Goal: Information Seeking & Learning: Learn about a topic

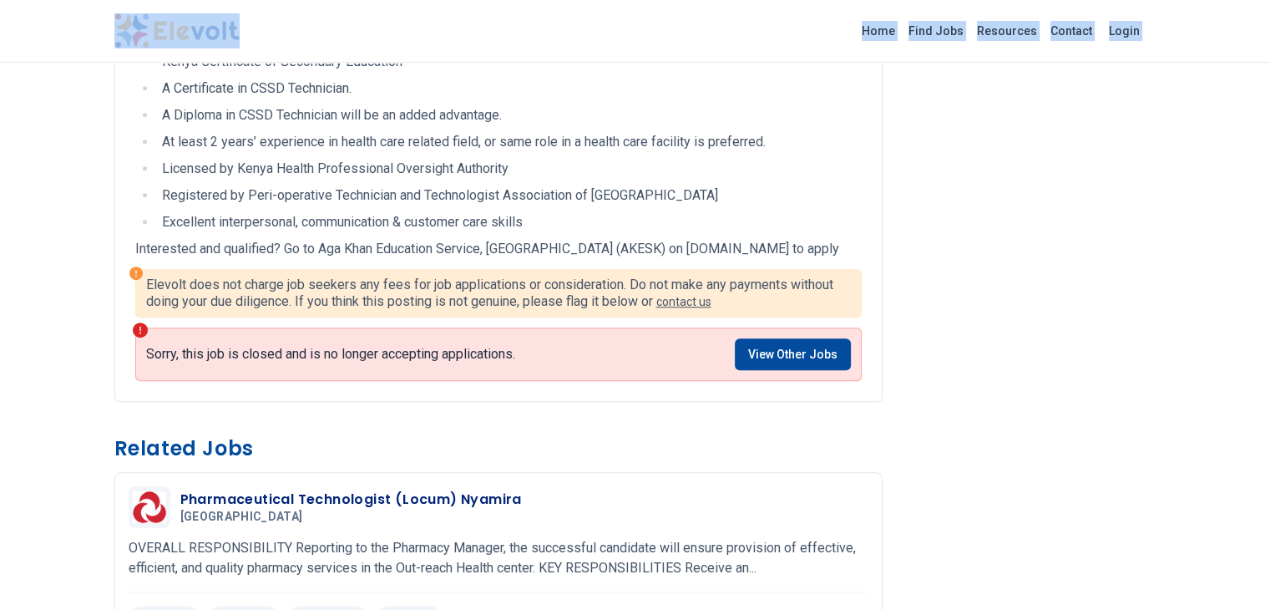
scroll to position [996, 0]
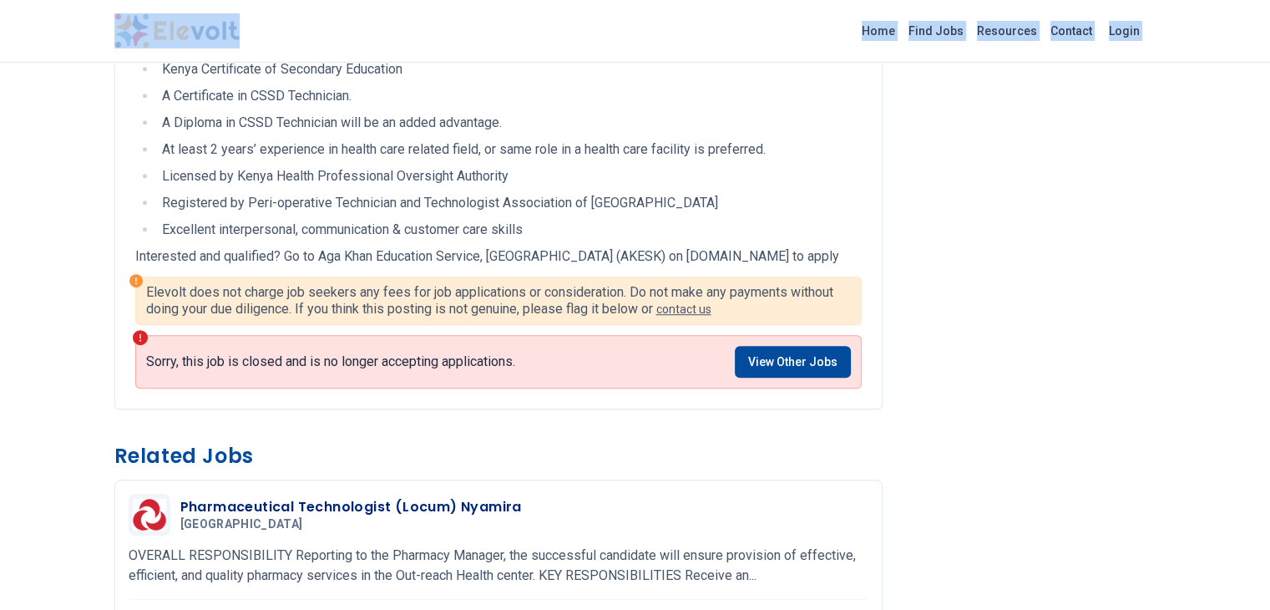
drag, startPoint x: 64, startPoint y: 352, endPoint x: 308, endPoint y: 11, distance: 419.0
click at [308, 11] on div "Home Find Jobs Resources Contact Login CSSD Technician All Jobs [GEOGRAPHIC_DAT…" at bounding box center [635, 484] width 1270 height 2964
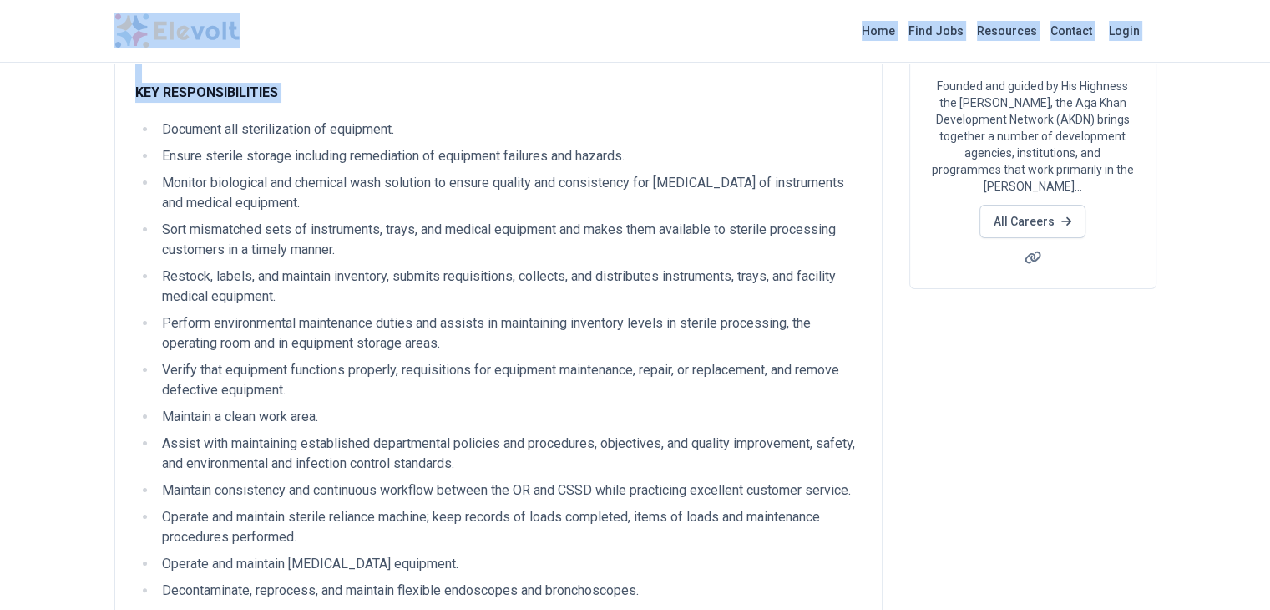
scroll to position [280, 0]
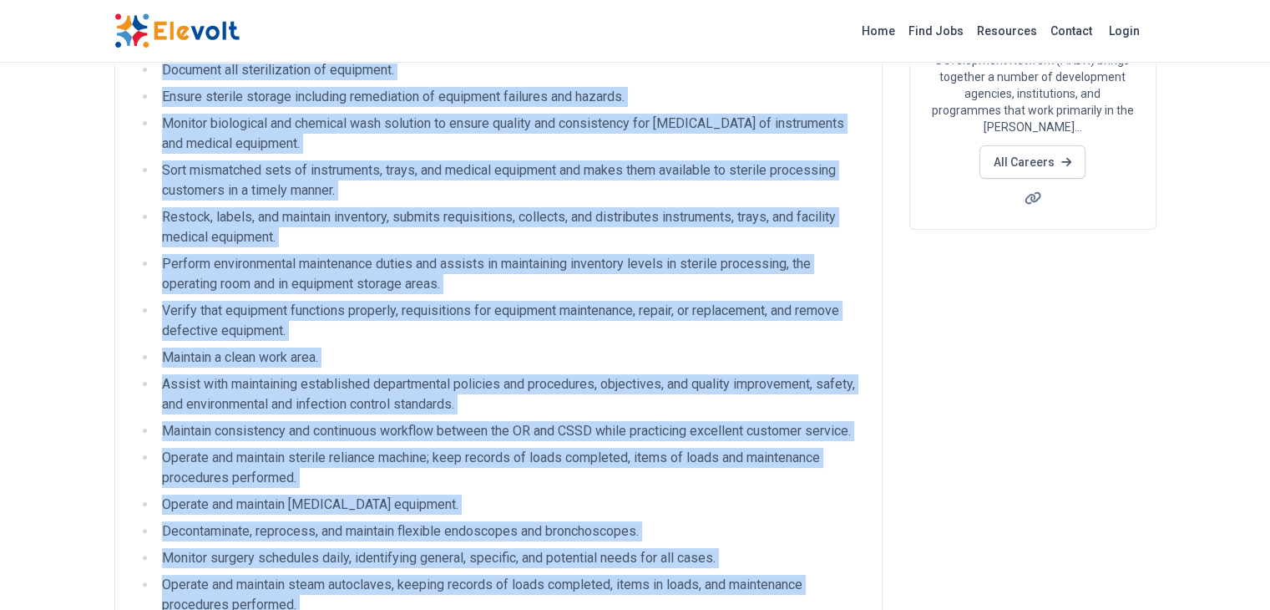
drag, startPoint x: 808, startPoint y: 560, endPoint x: 61, endPoint y: 66, distance: 896.2
click at [135, 66] on ul "Document all sterilization of equipment. Ensure sterile storage including remed…" at bounding box center [498, 374] width 727 height 628
copy ul "Loremips dol sitametconsec ad elitseddo. Eiusmo tempori utlabor etdolorem aliqu…"
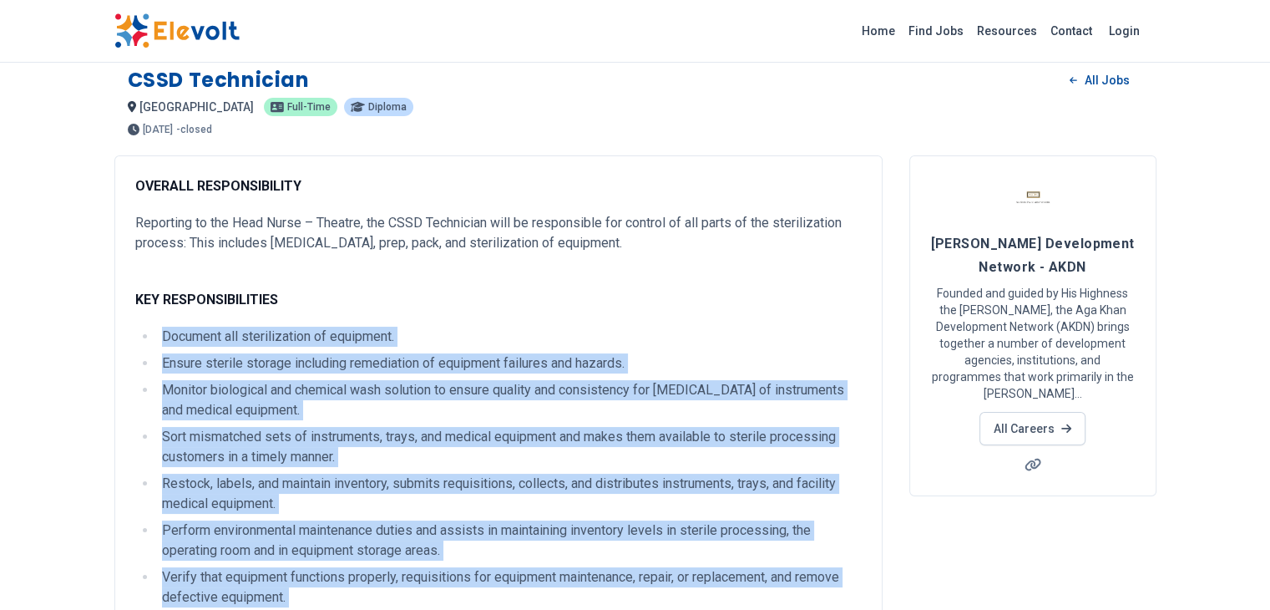
scroll to position [0, 0]
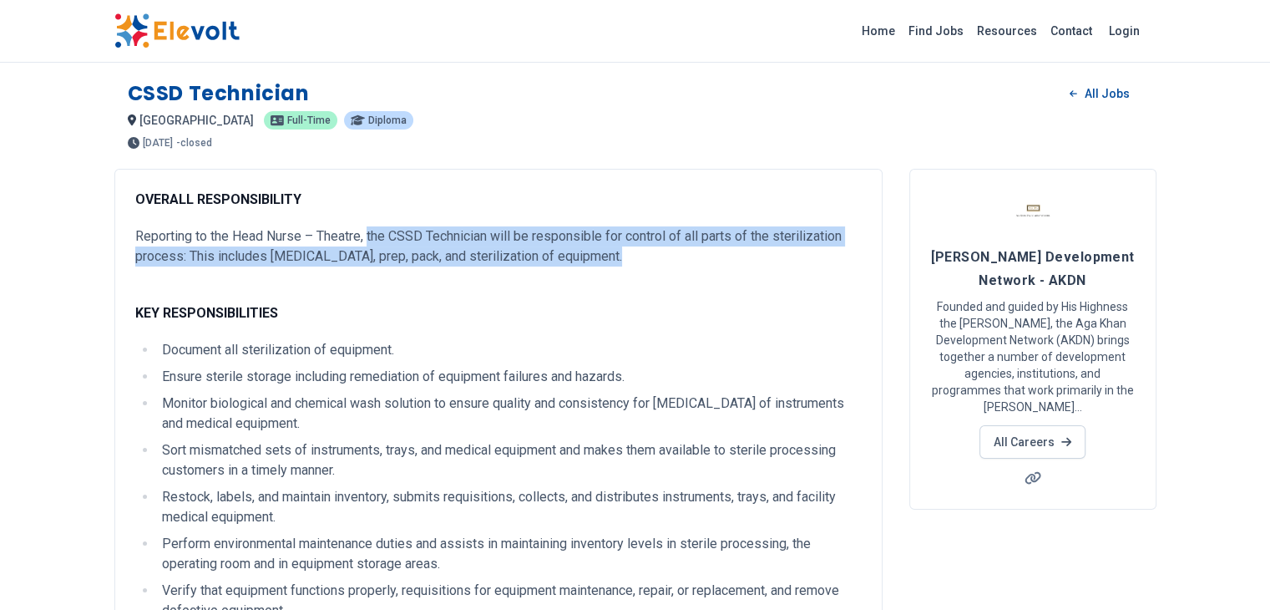
drag, startPoint x: 385, startPoint y: 257, endPoint x: 267, endPoint y: 238, distance: 119.3
click at [267, 238] on p "Reporting to the Head Nurse – Theatre, the CSSD Technician will be responsible …" at bounding box center [498, 246] width 727 height 40
copy p "the CSSD Technician will be responsible for control of all parts of the sterili…"
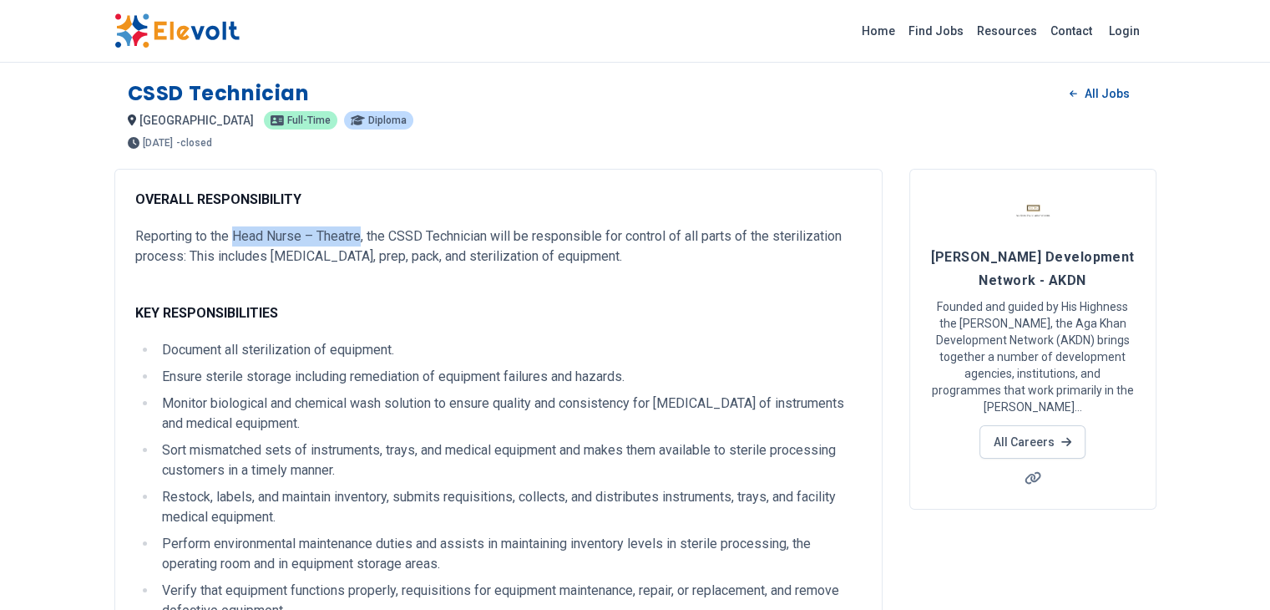
drag, startPoint x: 134, startPoint y: 234, endPoint x: 262, endPoint y: 243, distance: 128.9
click at [262, 243] on p "Reporting to the Head Nurse – Theatre, the CSSD Technician will be responsible …" at bounding box center [498, 246] width 727 height 40
copy p "Head Nurse – Theatre"
